Goal: Task Accomplishment & Management: Complete application form

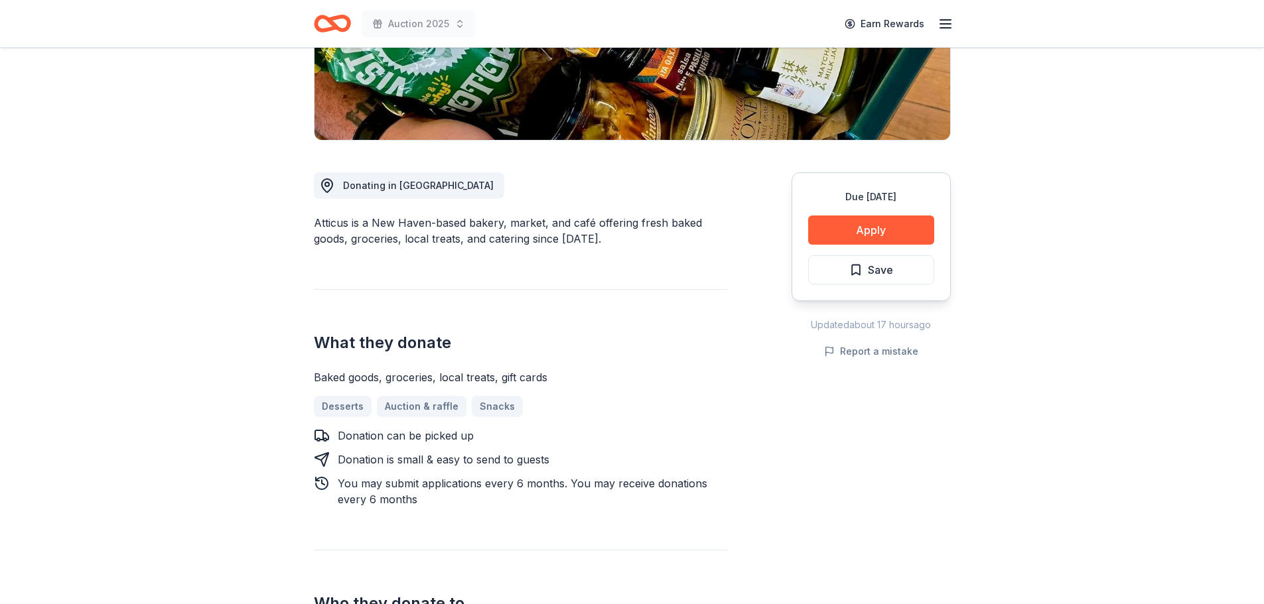
scroll to position [265, 0]
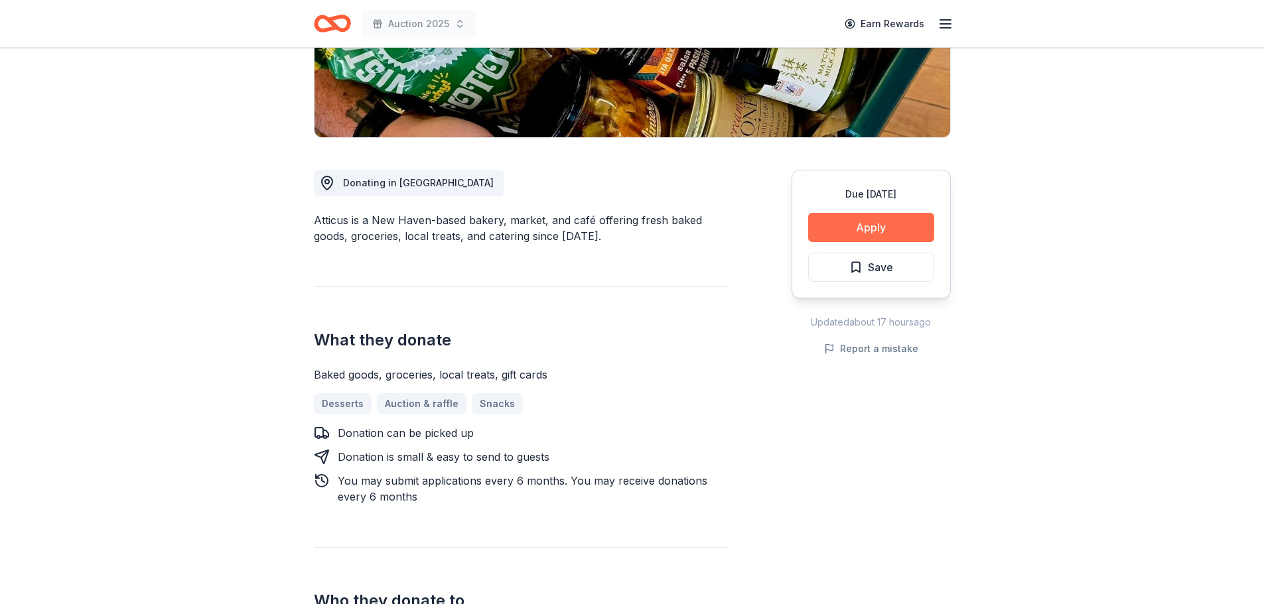
click at [874, 228] on button "Apply" at bounding box center [871, 227] width 126 height 29
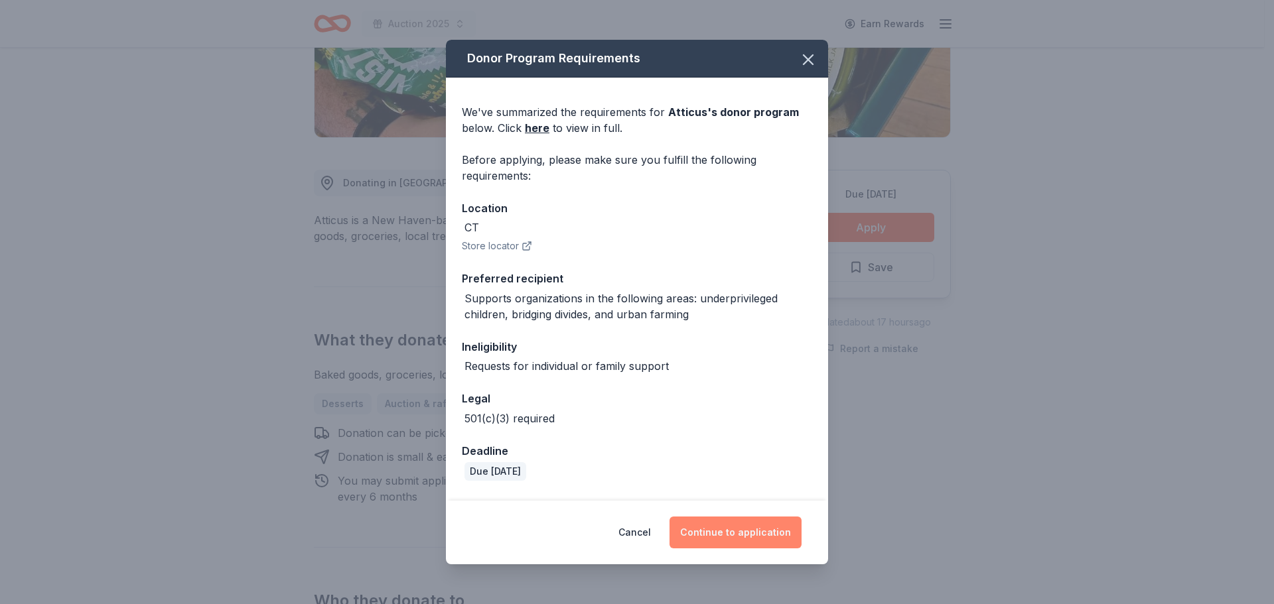
click at [714, 537] on button "Continue to application" at bounding box center [735, 533] width 132 height 32
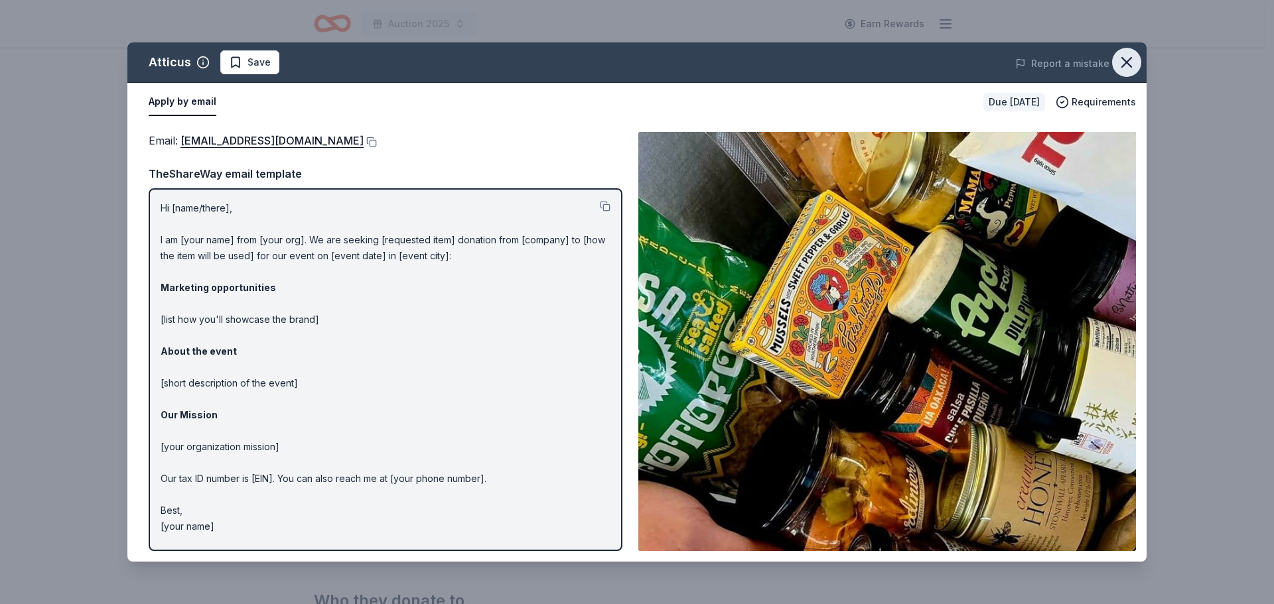
click at [1126, 62] on icon "button" at bounding box center [1126, 62] width 9 height 9
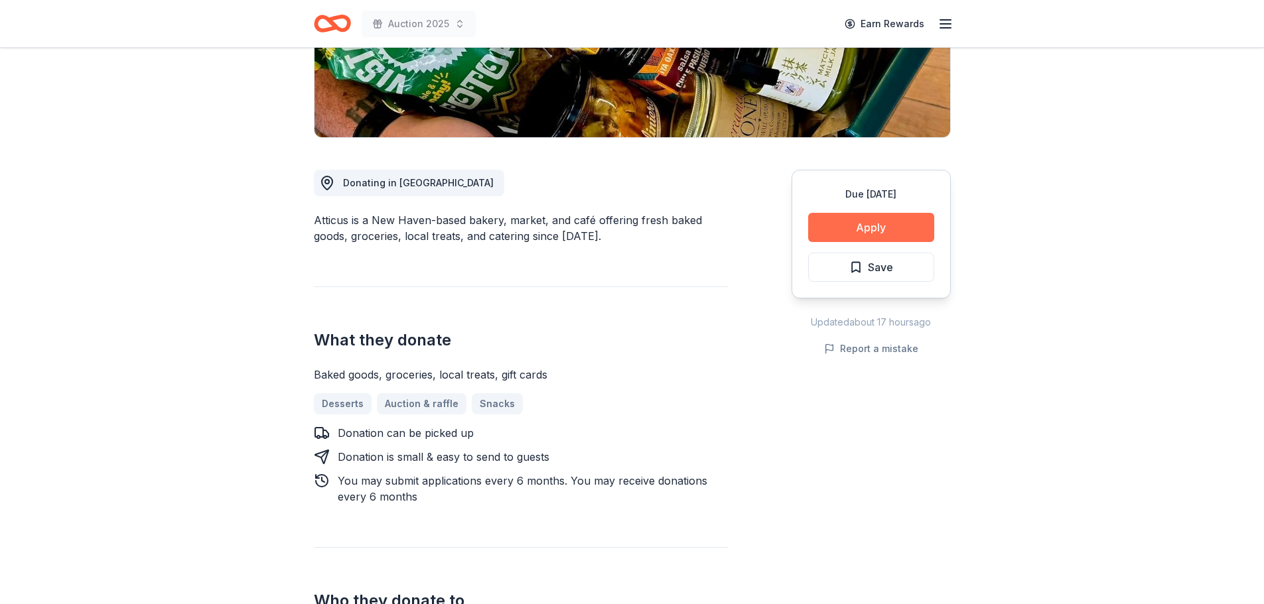
click at [833, 237] on button "Apply" at bounding box center [871, 227] width 126 height 29
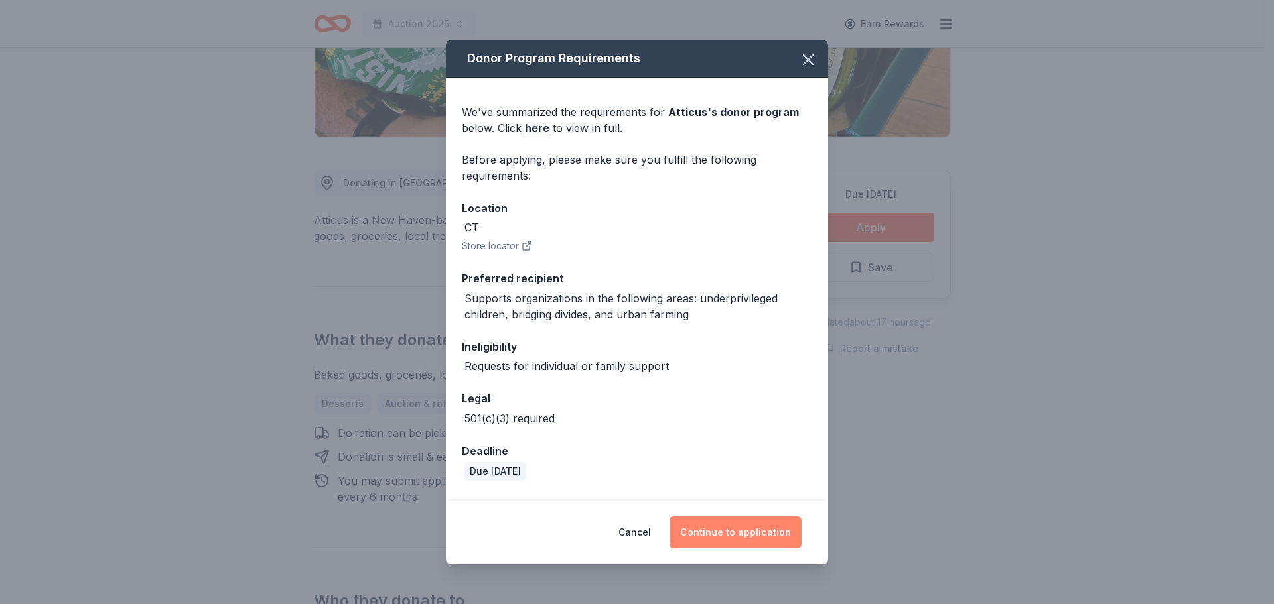
click at [741, 536] on button "Continue to application" at bounding box center [735, 533] width 132 height 32
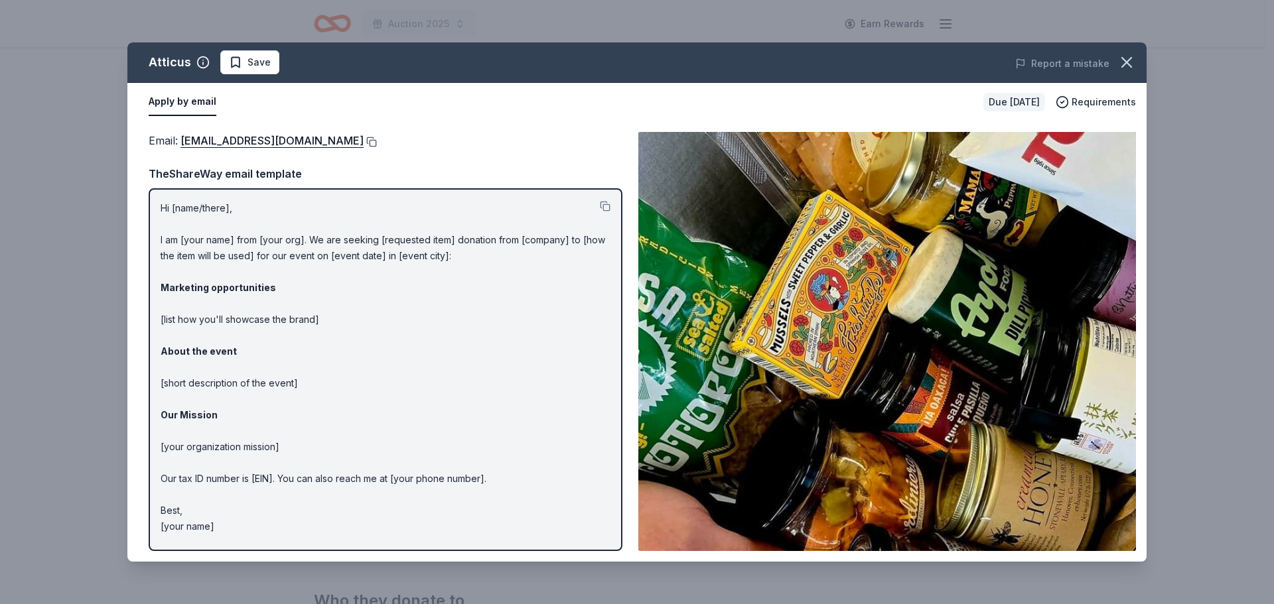
click at [364, 141] on button at bounding box center [370, 142] width 13 height 11
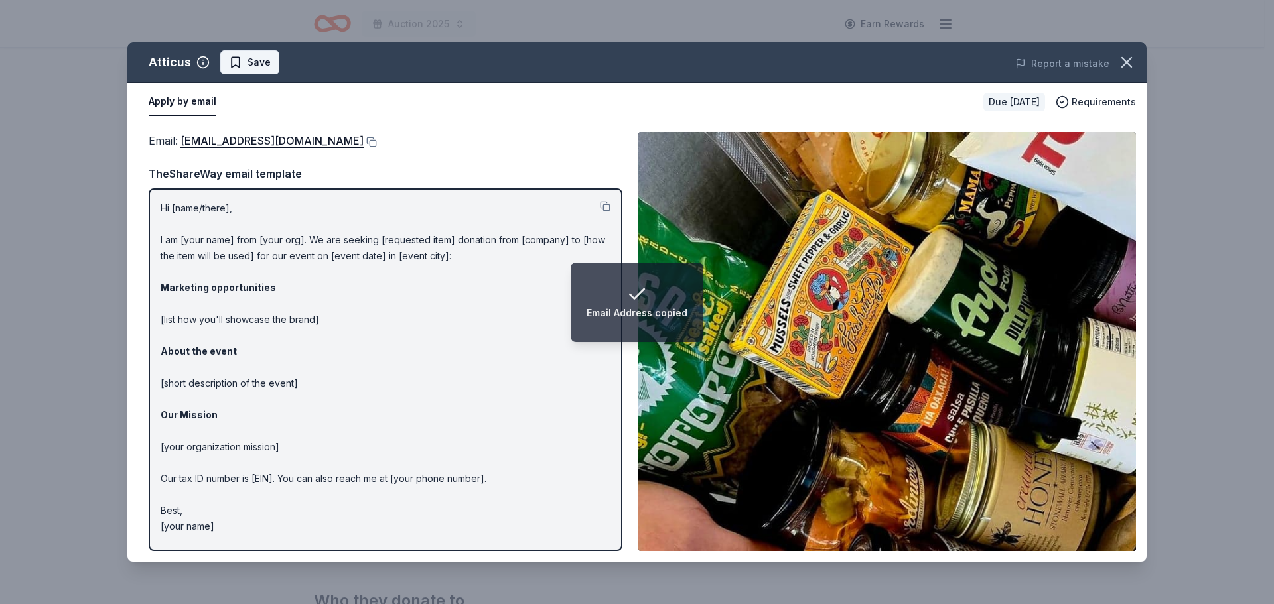
click at [254, 67] on span "Save" at bounding box center [258, 62] width 23 height 16
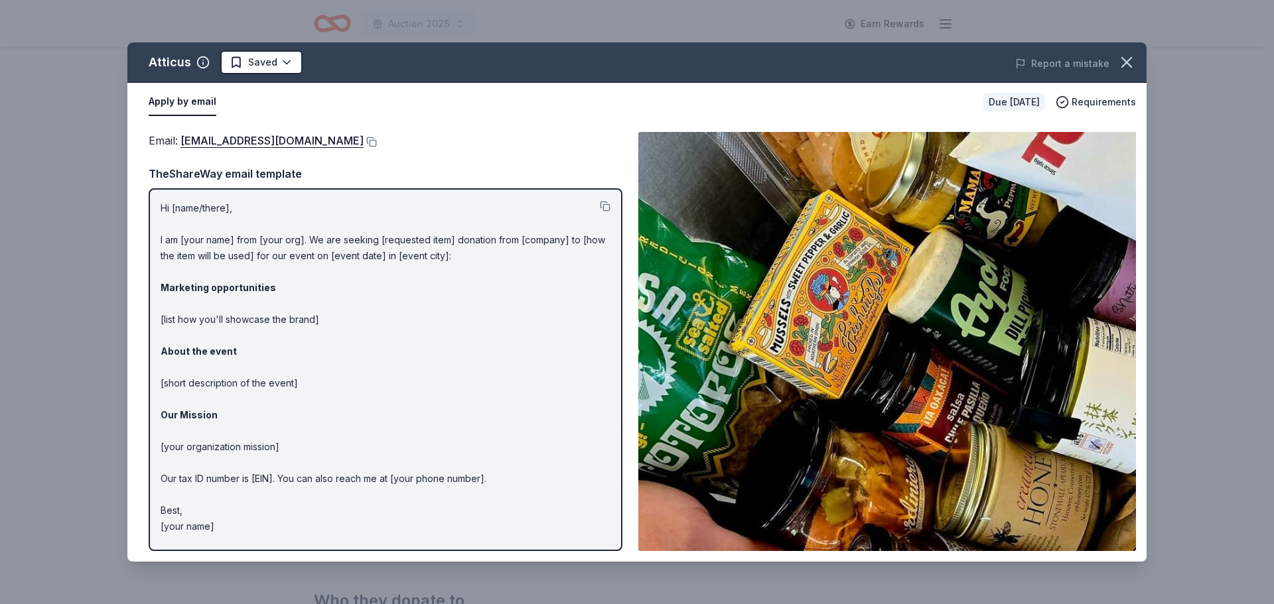
click at [254, 67] on html "Auction 2025 Earn Rewards Due in 67 days Share Atticus New Share Donating in CT…" at bounding box center [637, 37] width 1274 height 604
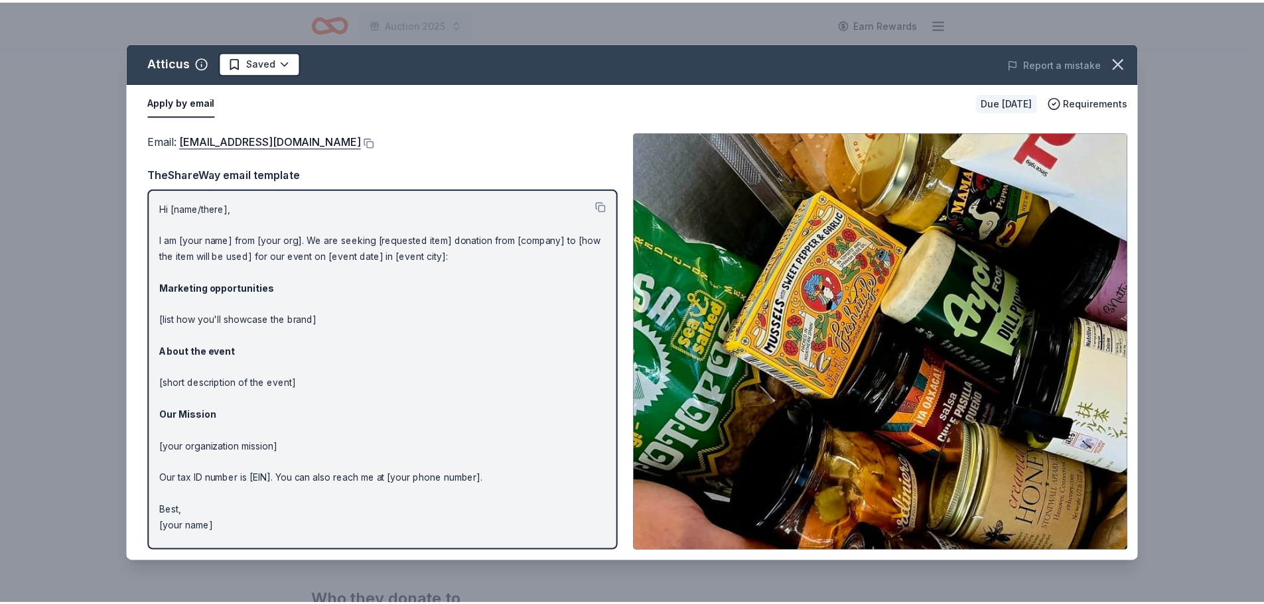
scroll to position [0, 0]
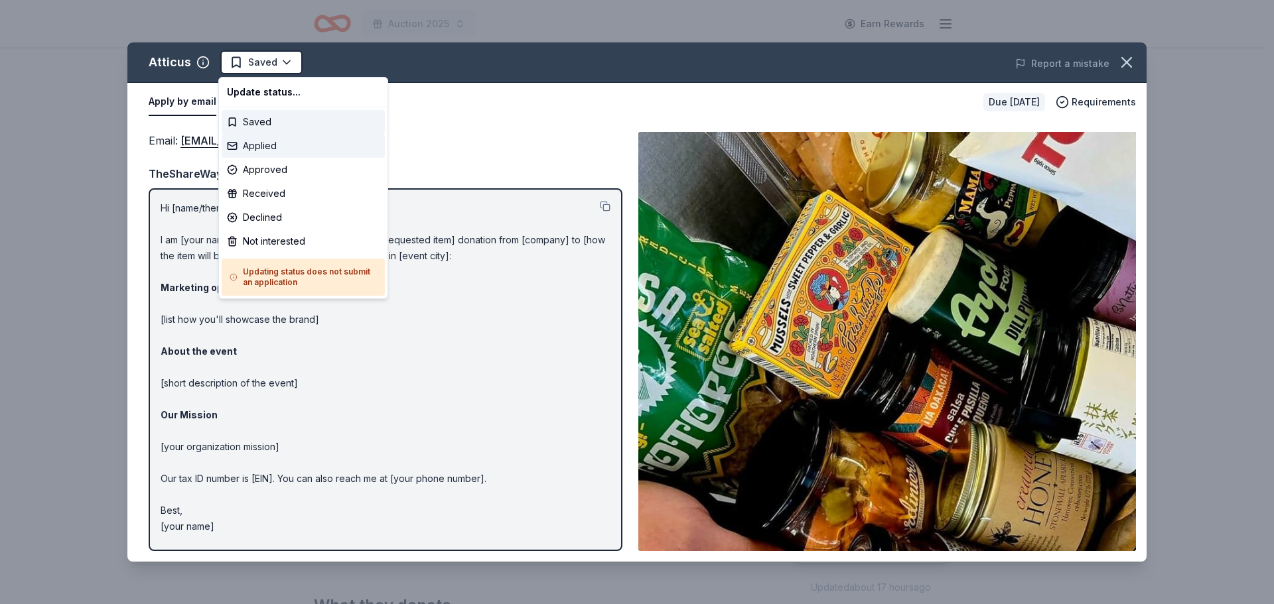
click at [261, 145] on div "Applied" at bounding box center [303, 146] width 163 height 24
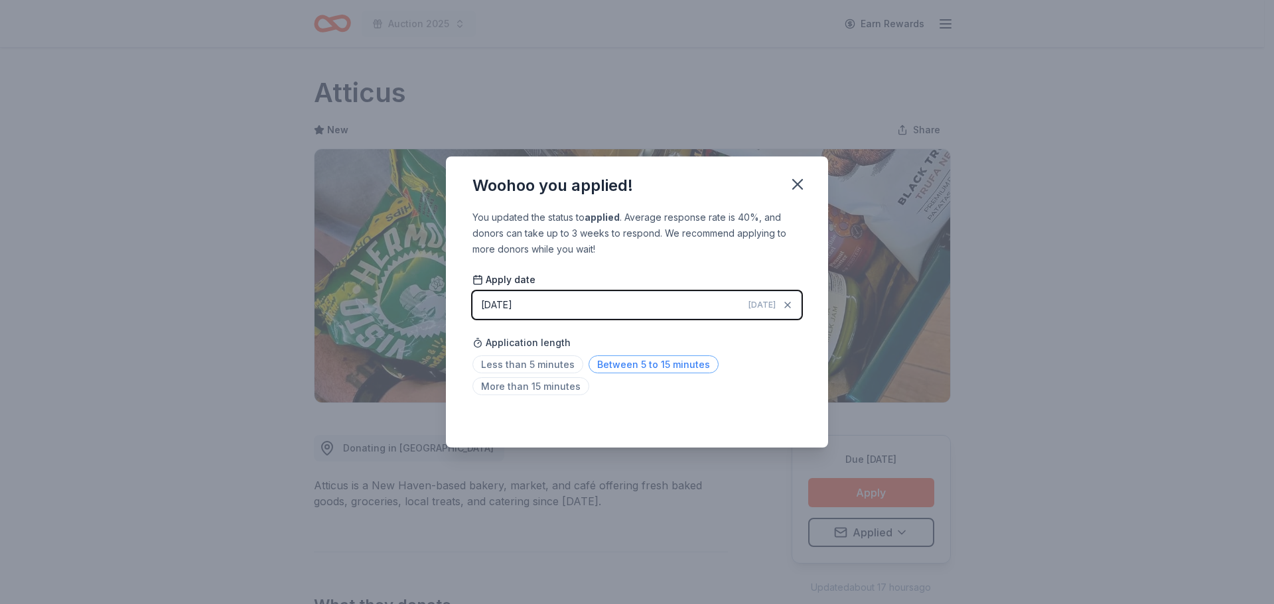
click at [617, 368] on span "Between 5 to 15 minutes" at bounding box center [653, 365] width 130 height 18
click at [803, 176] on icon "button" at bounding box center [797, 184] width 19 height 19
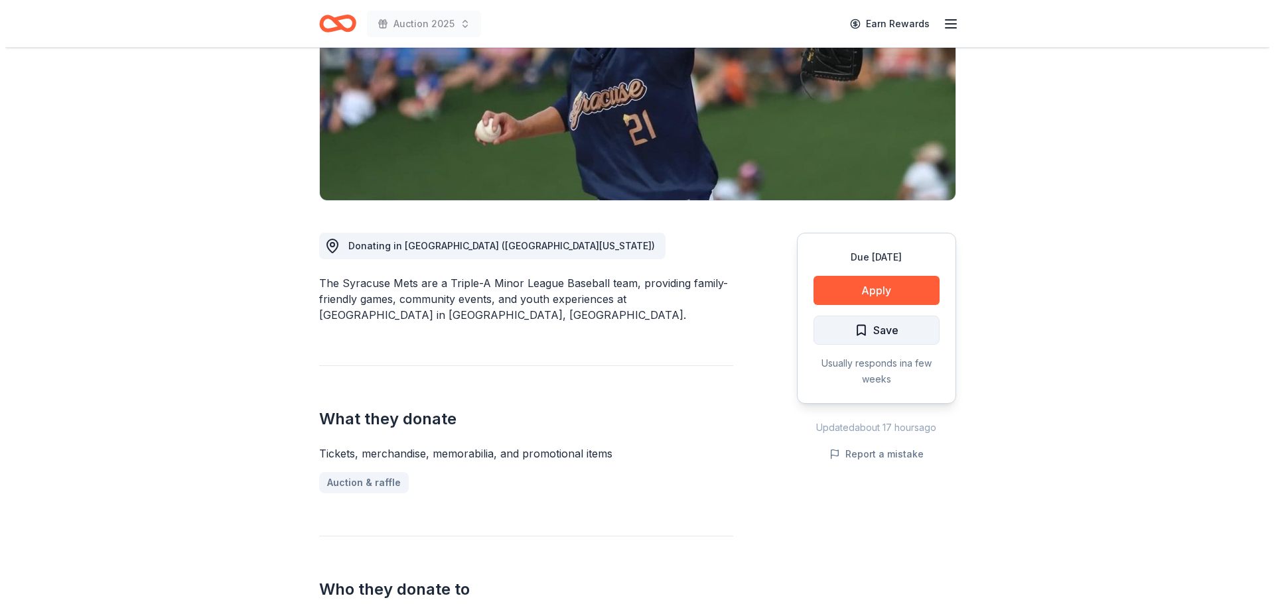
scroll to position [199, 0]
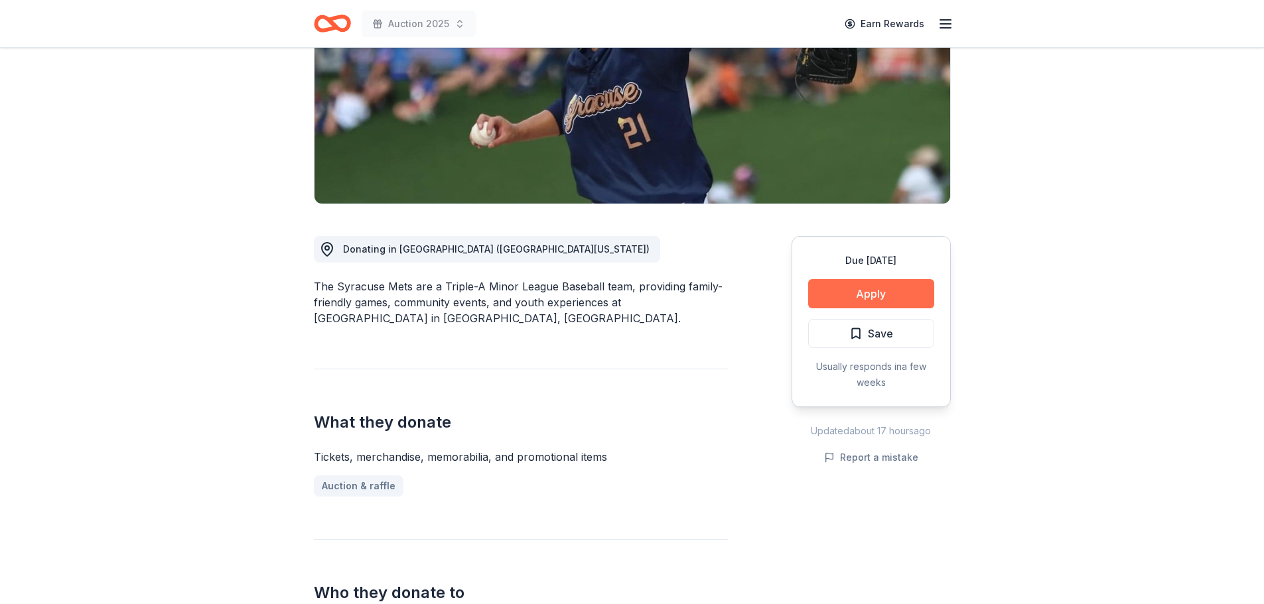
click at [884, 301] on button "Apply" at bounding box center [871, 293] width 126 height 29
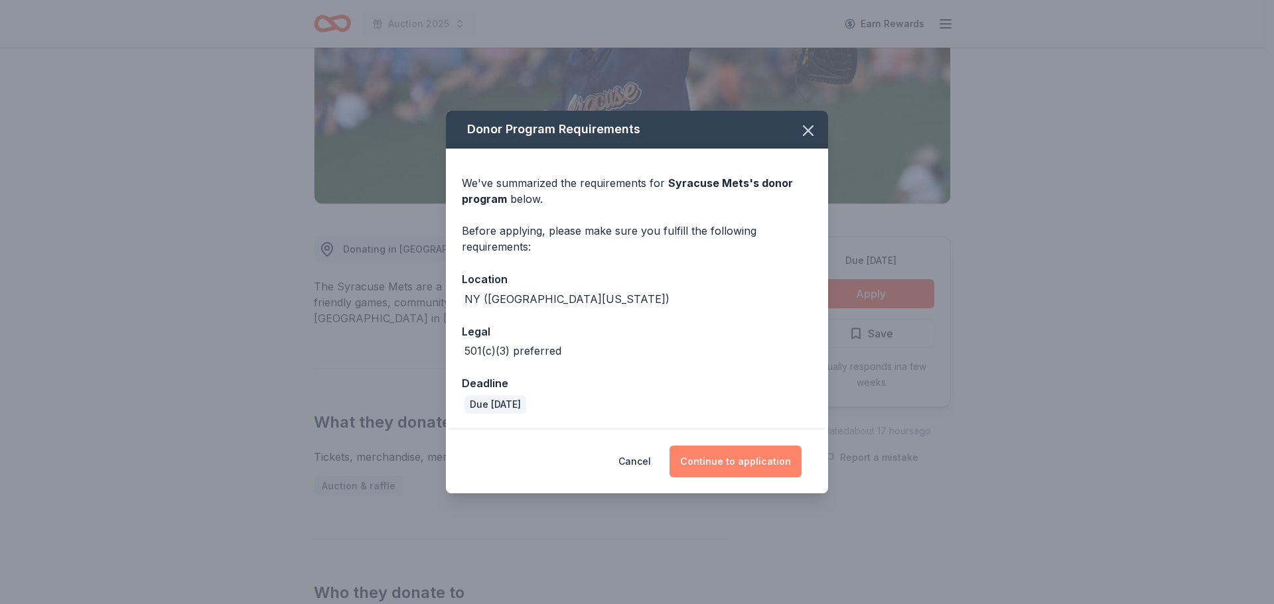
click at [729, 460] on button "Continue to application" at bounding box center [735, 462] width 132 height 32
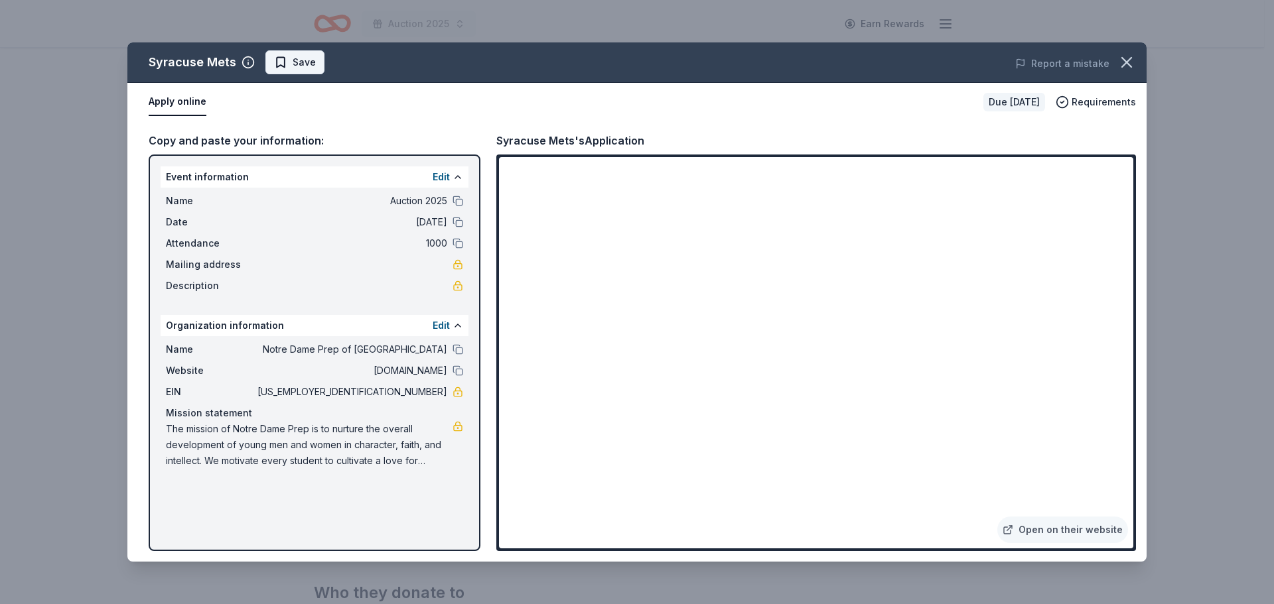
click at [293, 65] on span "Save" at bounding box center [304, 62] width 23 height 16
click at [291, 65] on html "Auction 2025 Earn Rewards Due [DATE] Share Syracuse Mets New Share Donating in …" at bounding box center [637, 103] width 1274 height 604
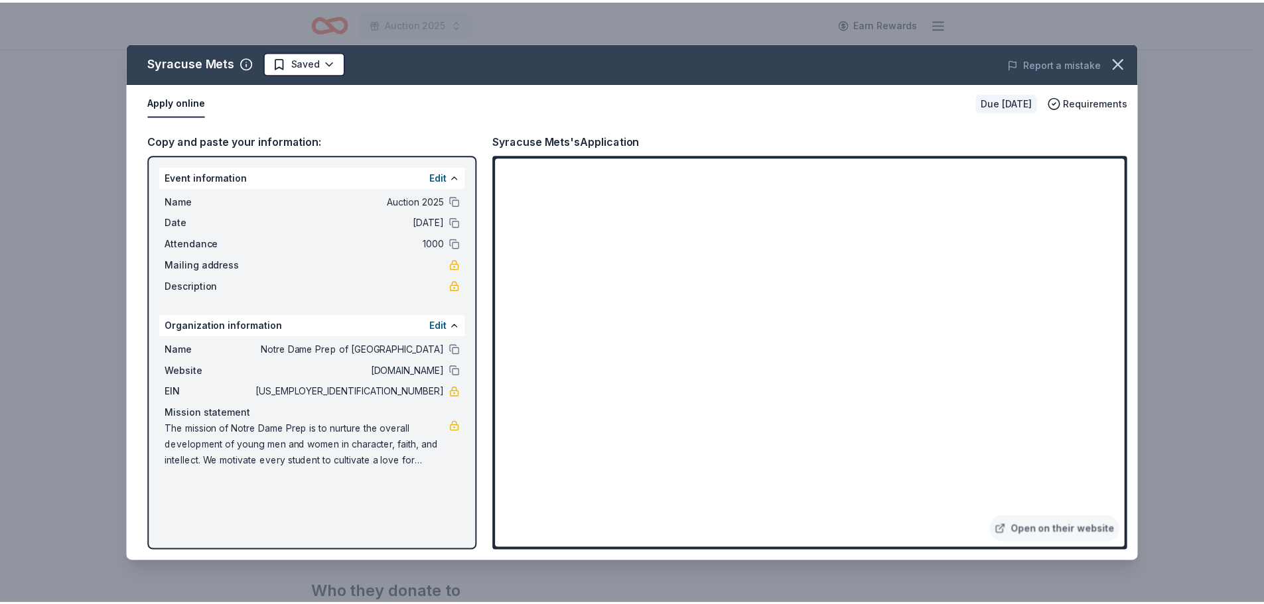
scroll to position [0, 0]
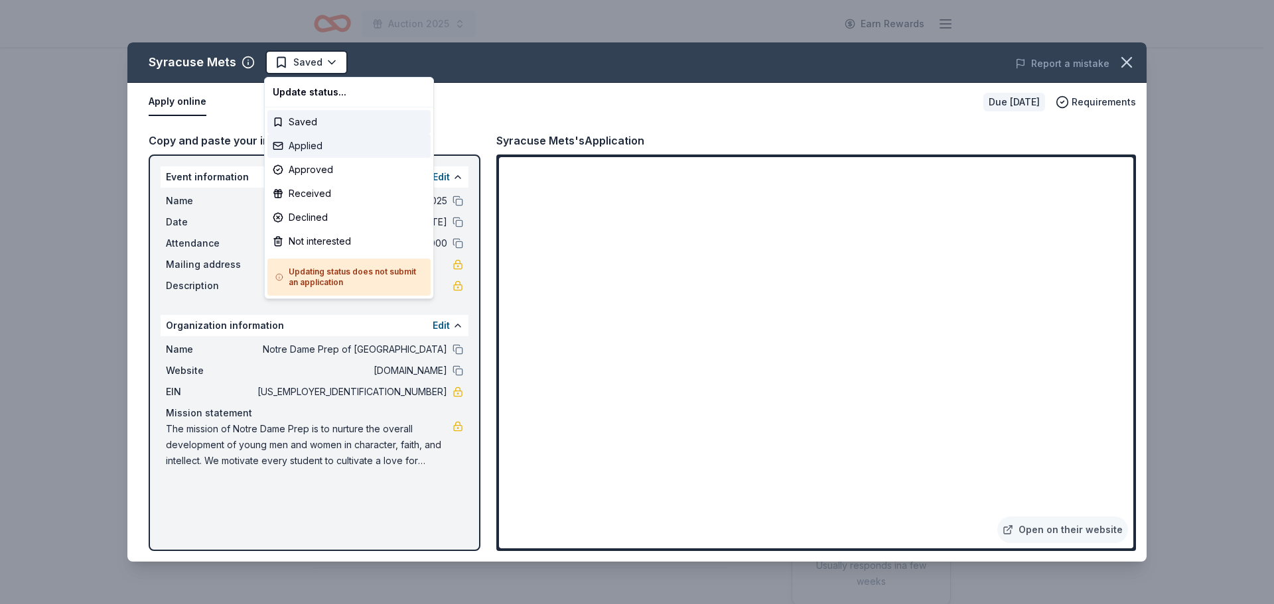
click at [309, 149] on div "Applied" at bounding box center [348, 146] width 163 height 24
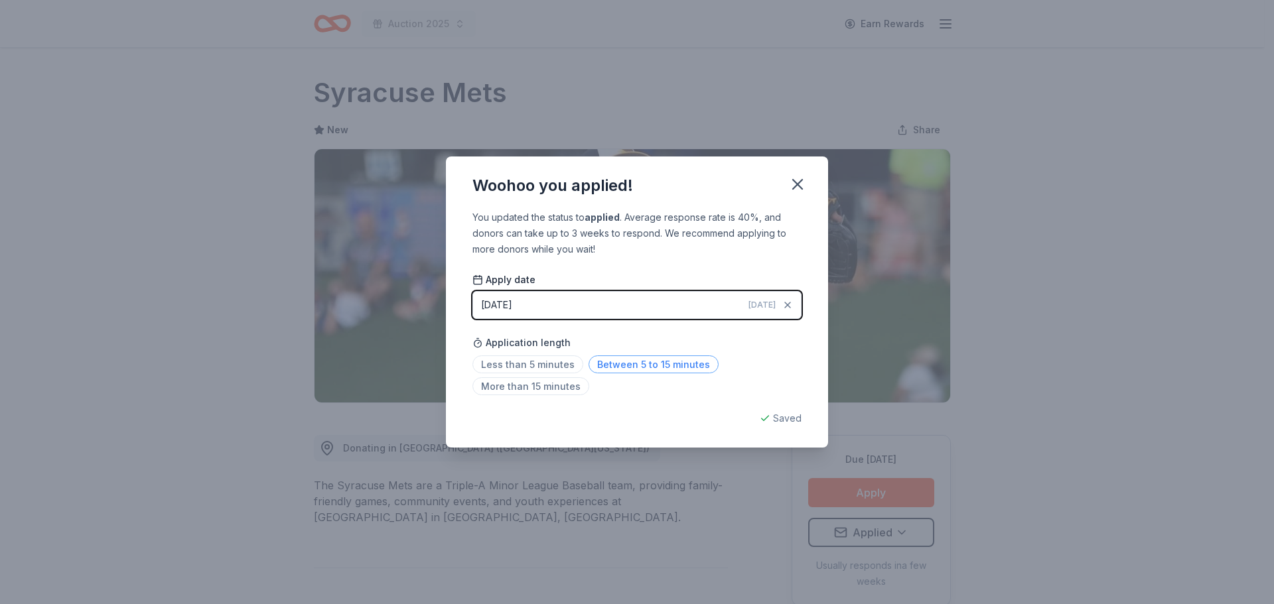
click at [611, 366] on span "Between 5 to 15 minutes" at bounding box center [653, 365] width 130 height 18
click at [797, 176] on icon "button" at bounding box center [797, 184] width 19 height 19
